Goal: Find specific page/section: Find specific page/section

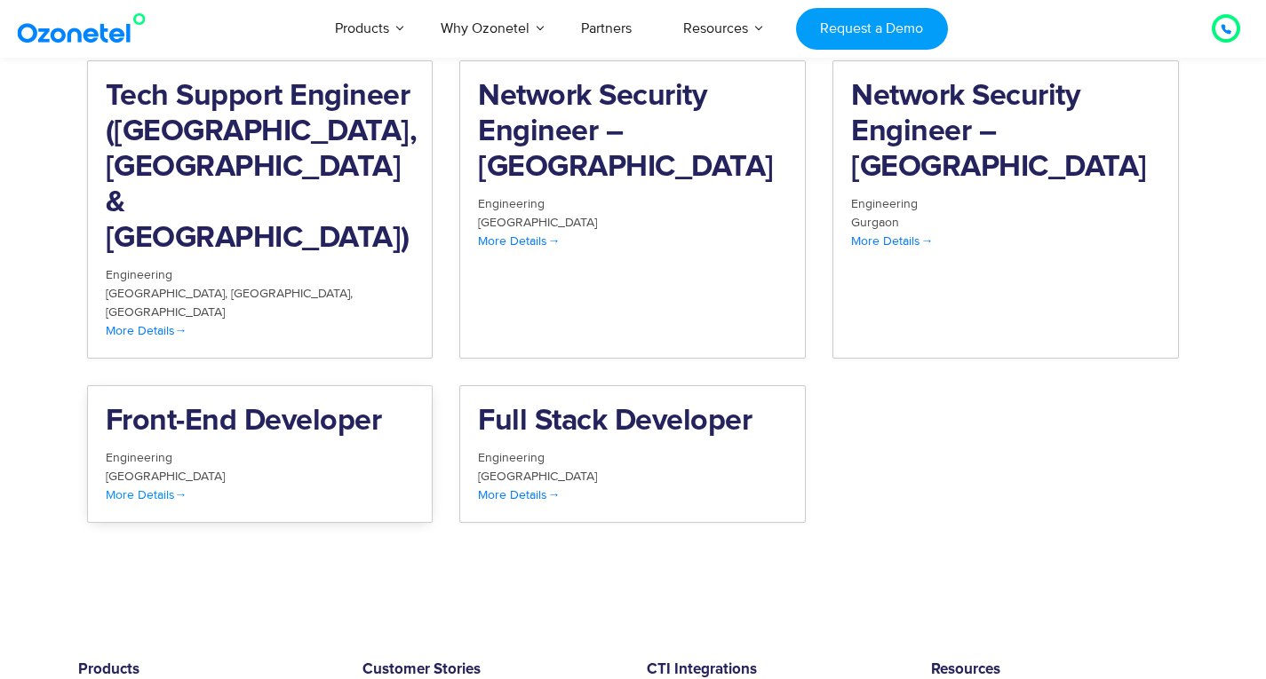
scroll to position [1985, 0]
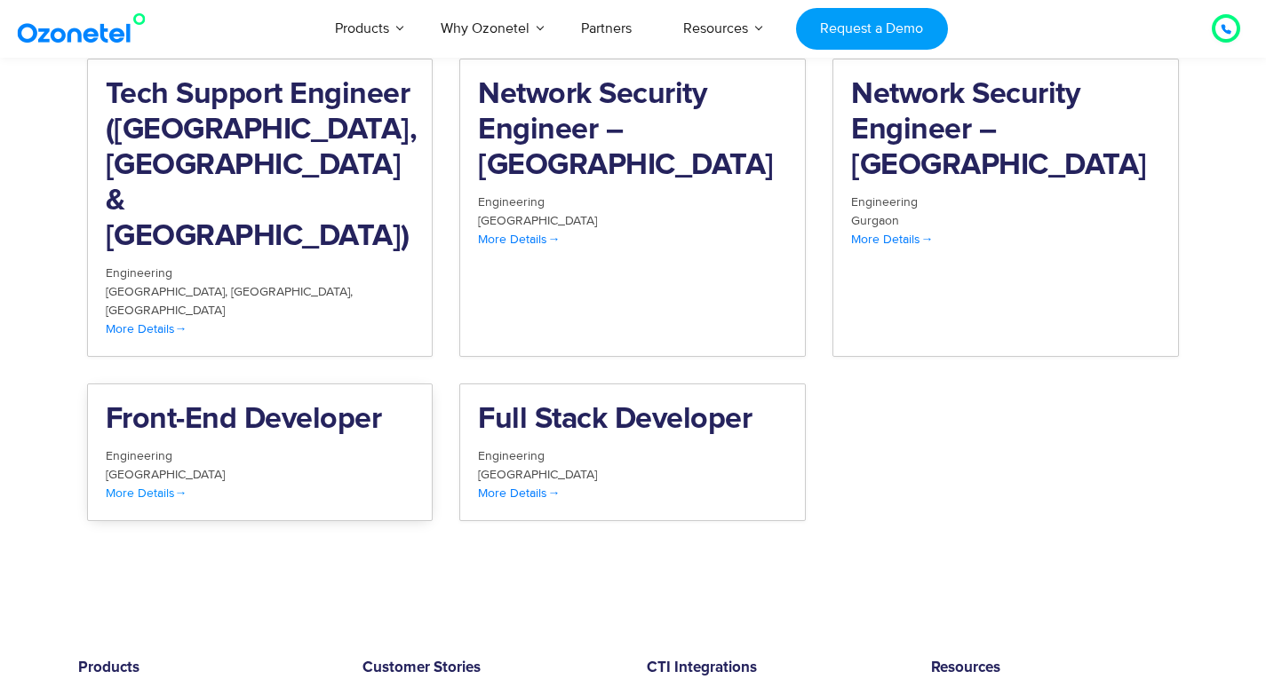
click at [270, 402] on h2 "Front-End Developer" at bounding box center [260, 420] width 309 height 36
click at [497, 384] on link "Full Stack Developer Engineering Hyderabad More Details" at bounding box center [632, 453] width 346 height 138
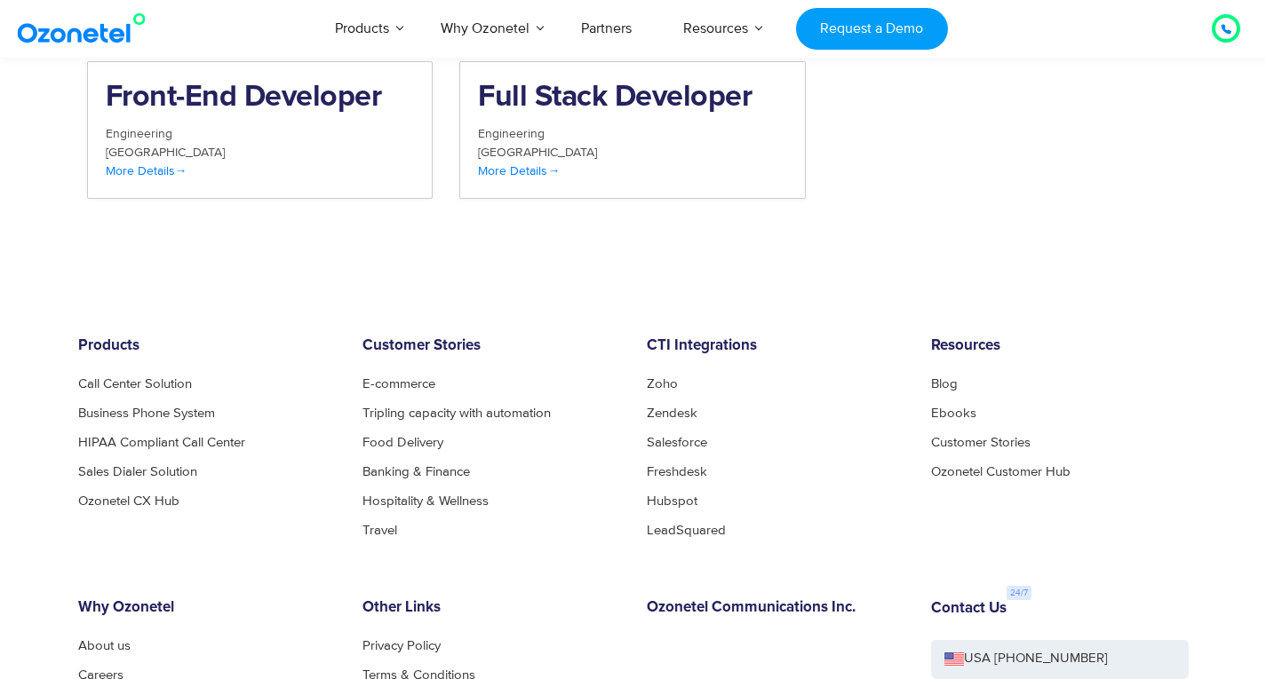
scroll to position [2470, 0]
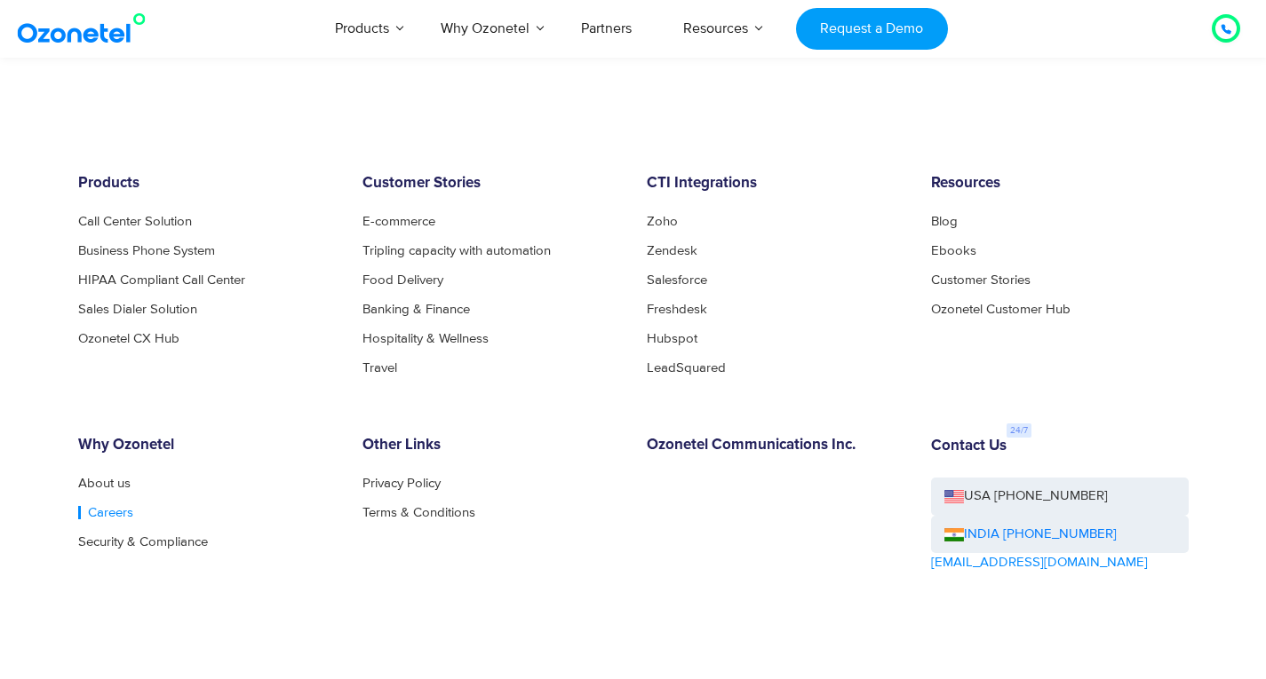
click at [98, 506] on link "Careers" at bounding box center [105, 512] width 55 height 13
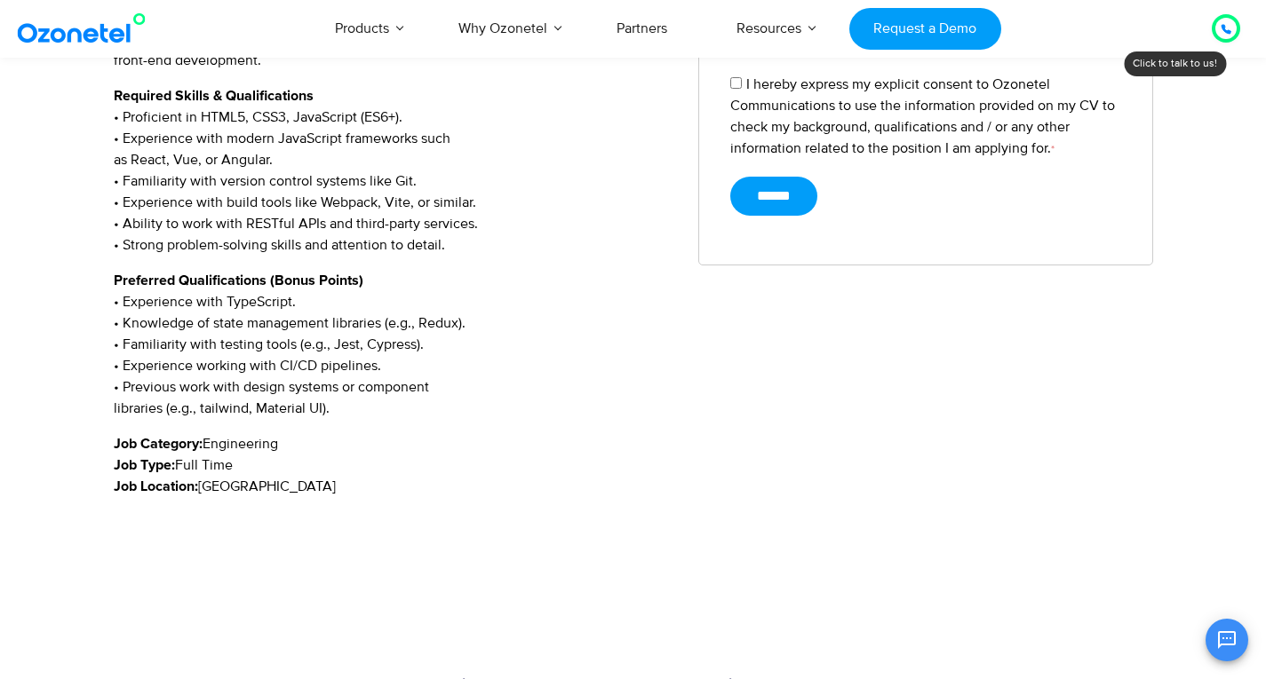
scroll to position [823, 0]
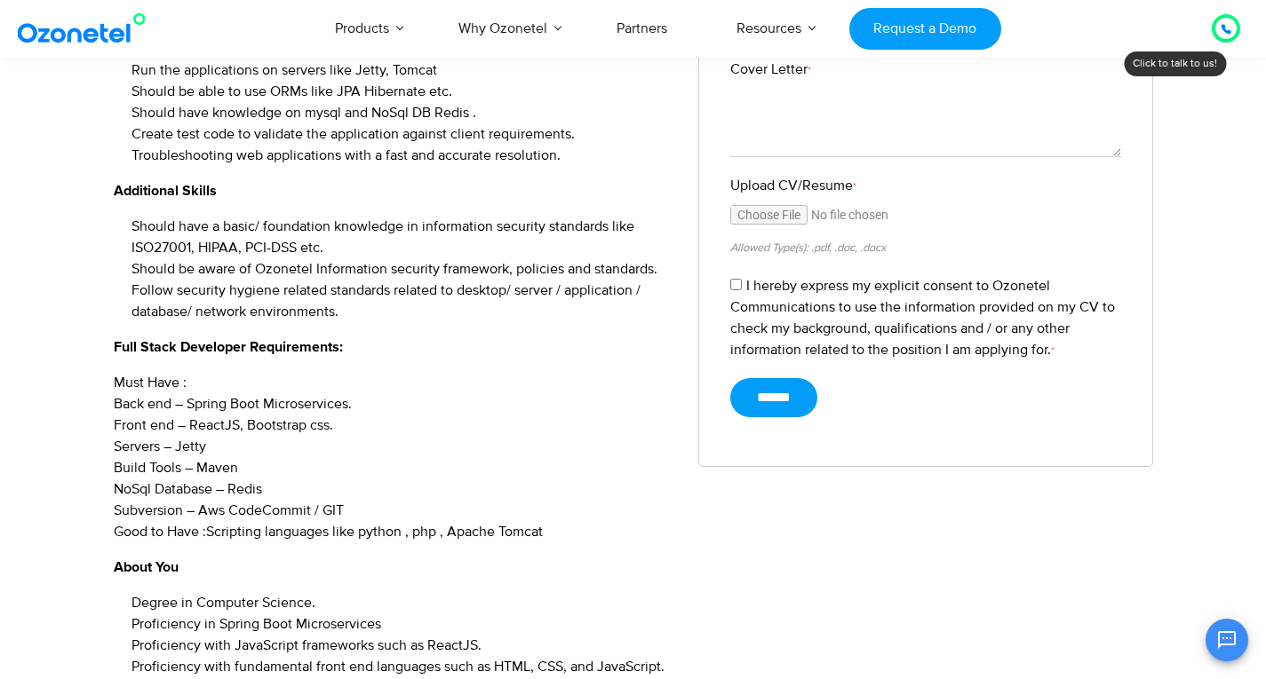
scroll to position [623, 0]
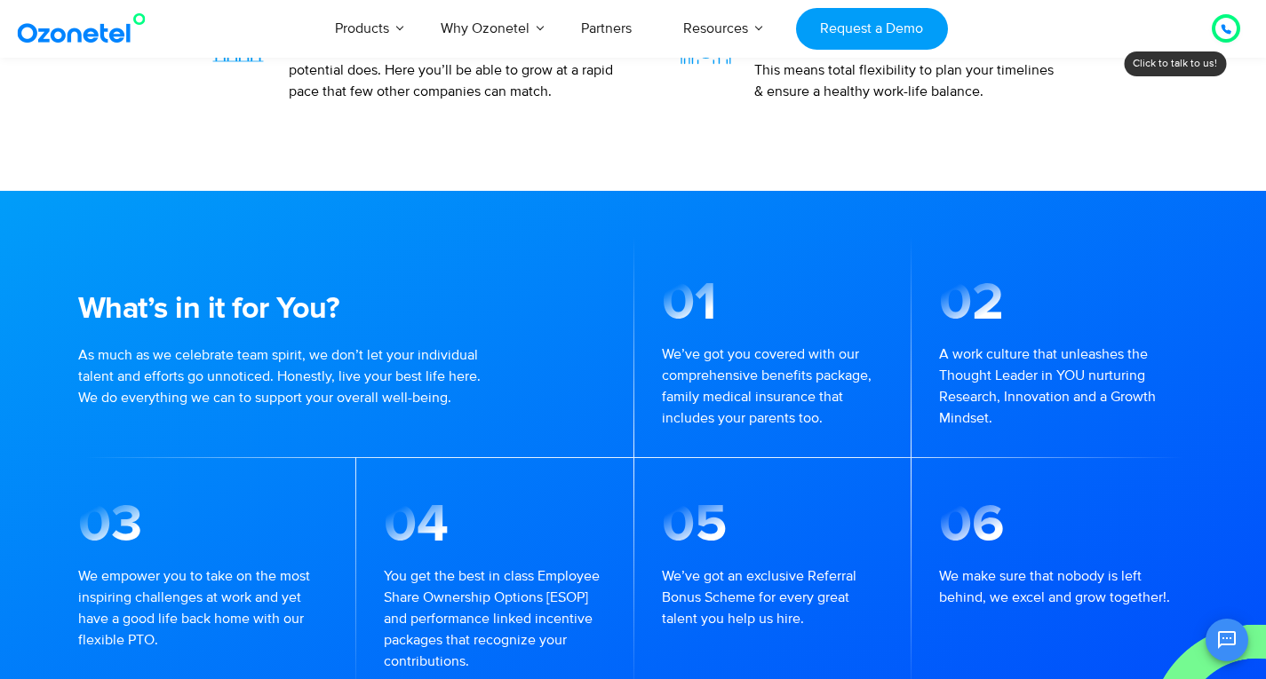
scroll to position [1047, 0]
